Goal: Information Seeking & Learning: Learn about a topic

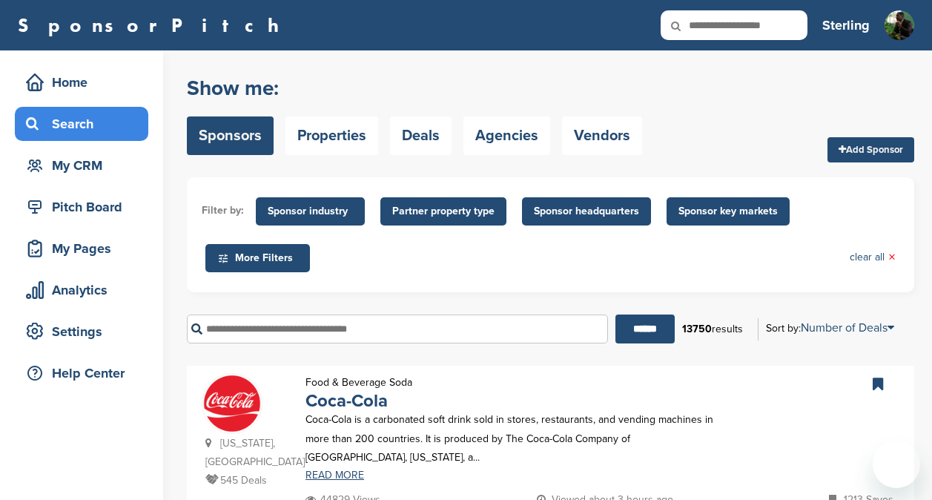
click at [107, 89] on div "Home" at bounding box center [85, 82] width 126 height 27
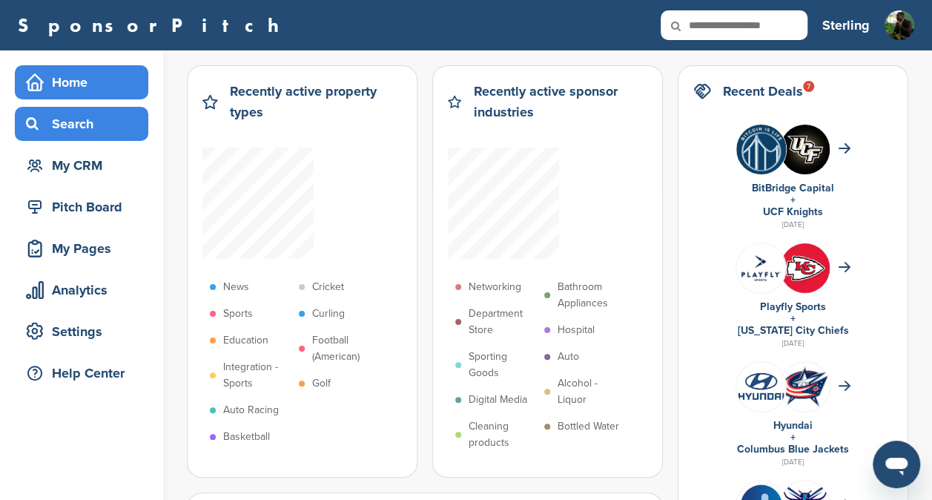
click at [76, 127] on div "Search" at bounding box center [85, 123] width 126 height 27
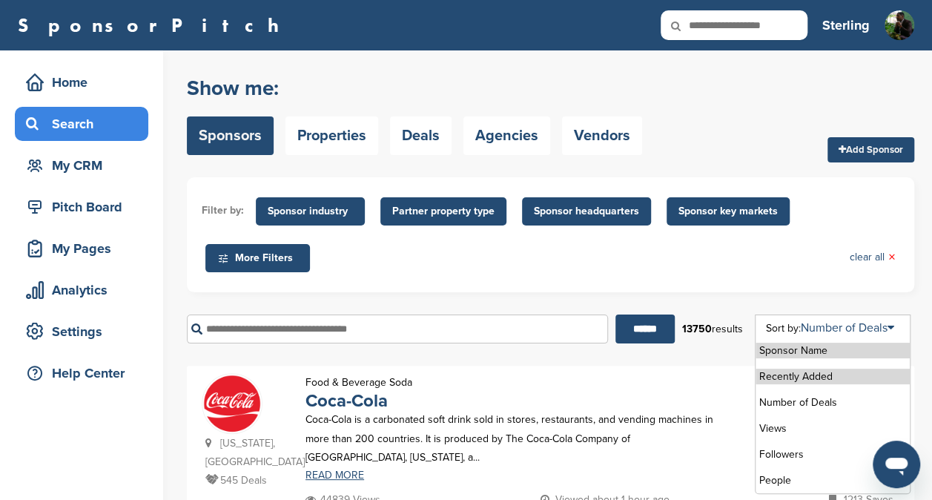
click at [815, 378] on li "Recently Added" at bounding box center [832, 376] width 154 height 16
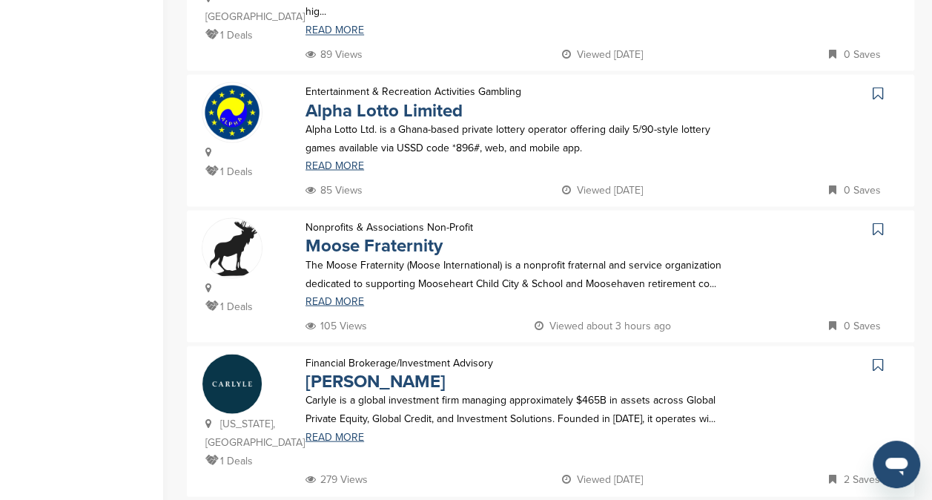
scroll to position [1349, 0]
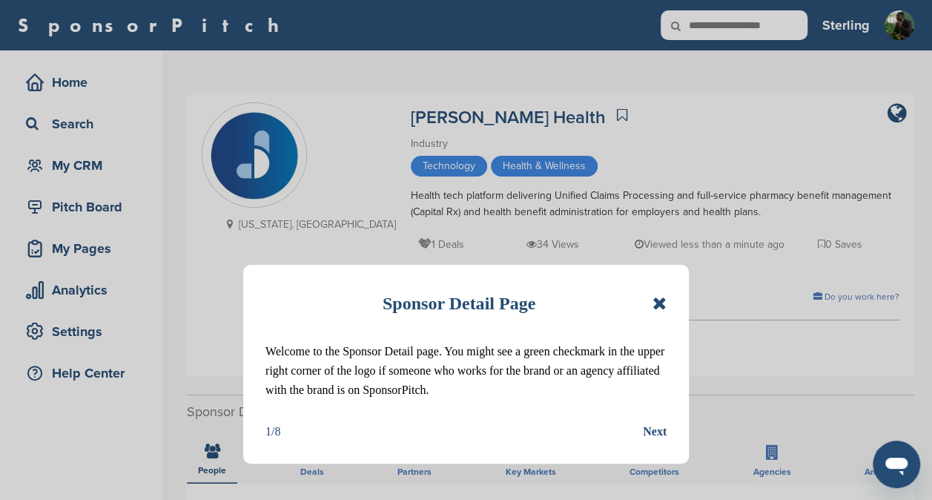
click at [660, 299] on icon at bounding box center [659, 303] width 14 height 18
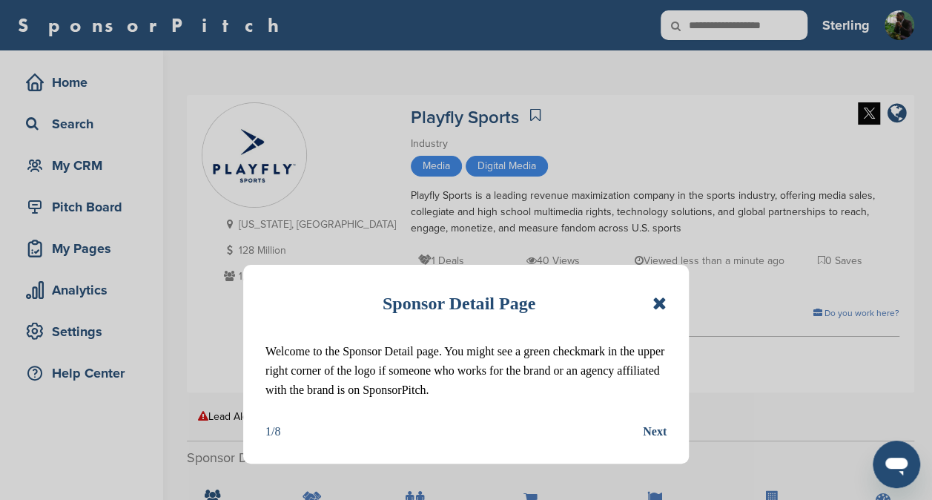
click at [663, 317] on div "Sponsor Detail Page" at bounding box center [465, 303] width 401 height 33
click at [663, 305] on icon at bounding box center [659, 303] width 14 height 18
